Goal: Task Accomplishment & Management: Manage account settings

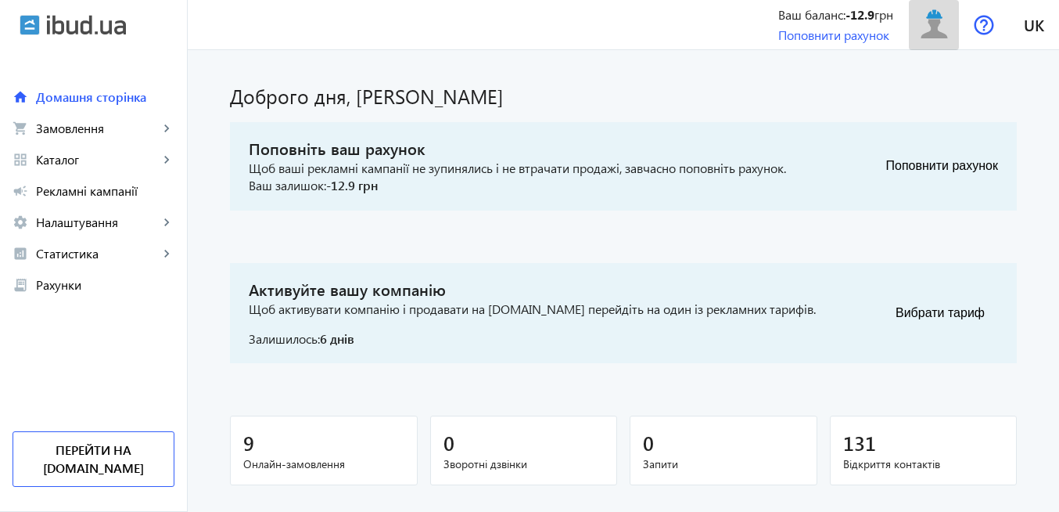
click at [917, 31] on img at bounding box center [934, 24] width 35 height 35
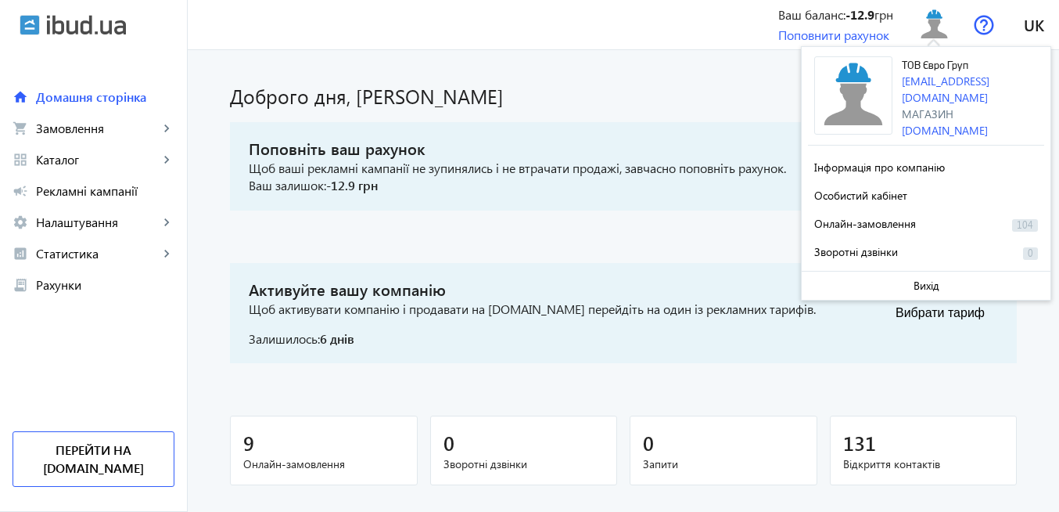
click at [669, 81] on div "Доброго дня, [PERSON_NAME]" at bounding box center [623, 89] width 787 height 41
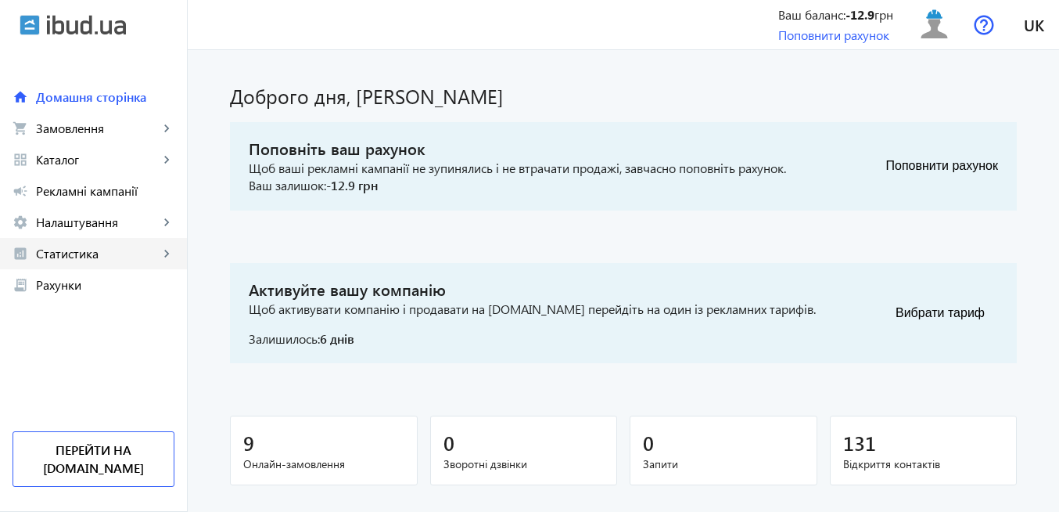
click at [90, 257] on span "Статистика" at bounding box center [97, 254] width 123 height 16
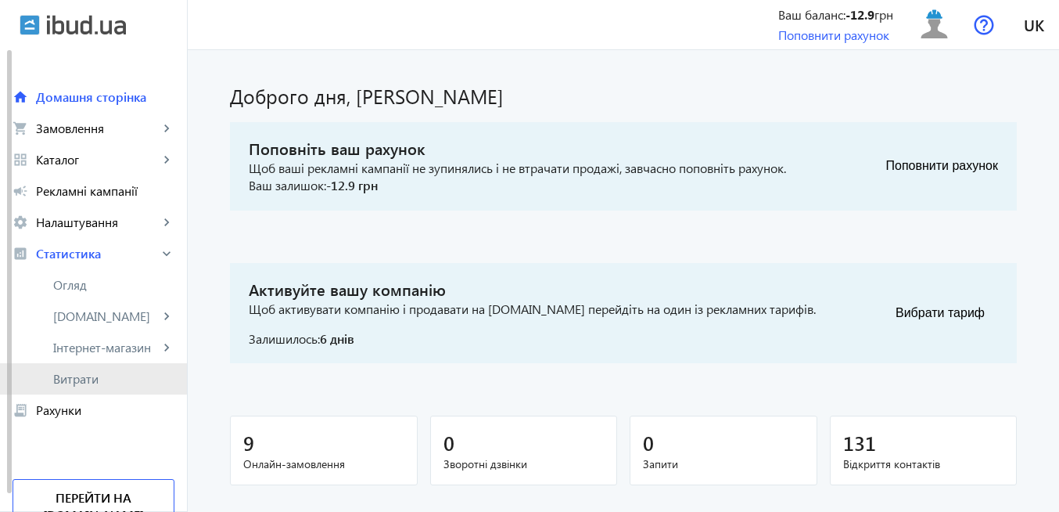
click at [99, 379] on span "Витрати" at bounding box center [113, 379] width 121 height 16
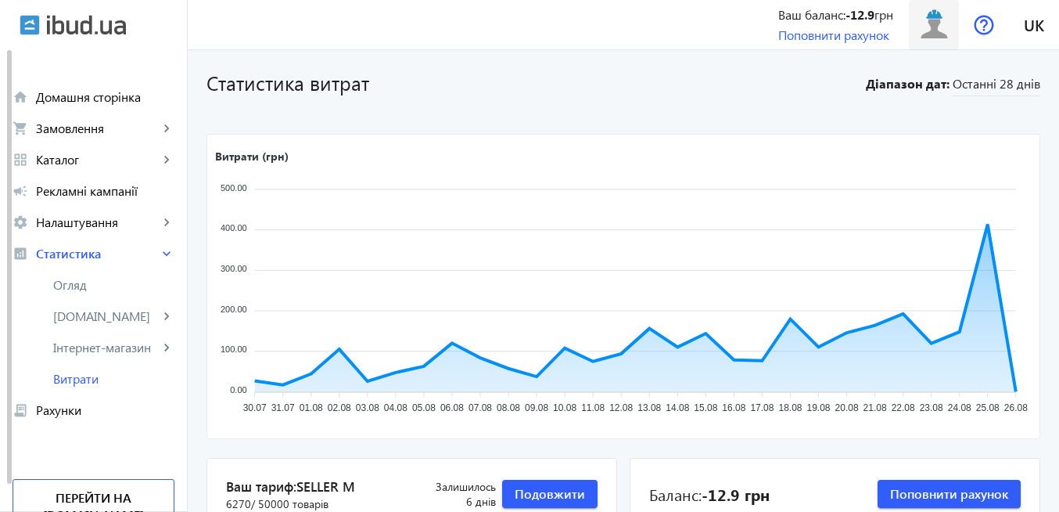
click at [935, 32] on img at bounding box center [934, 24] width 35 height 35
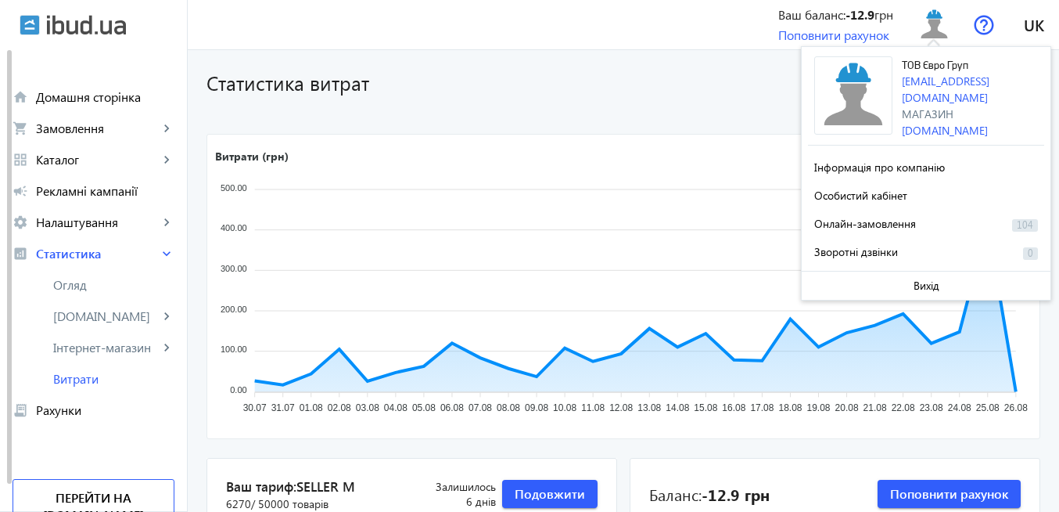
click at [699, 21] on div "menu Ваш баланс: -12.9 грн Поповнити рахунок ТОВ Євро Груп [EMAIL_ADDRESS][DOMA…" at bounding box center [623, 24] width 871 height 49
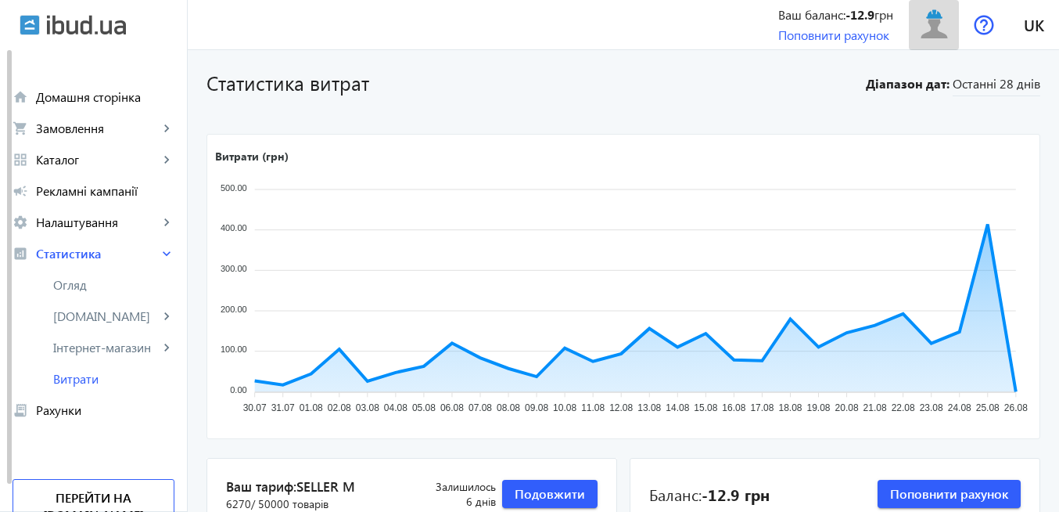
click at [940, 27] on img at bounding box center [934, 24] width 35 height 35
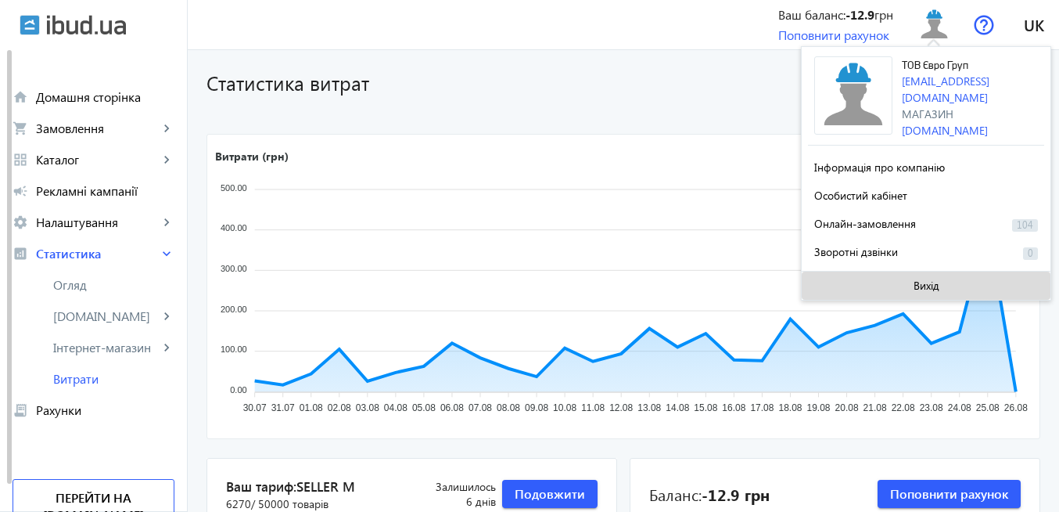
click at [918, 283] on span "Вихід" at bounding box center [927, 285] width 26 height 13
